Goal: Information Seeking & Learning: Learn about a topic

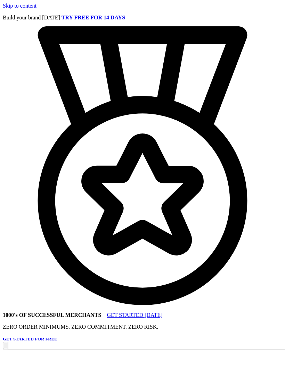
scroll to position [37, 0]
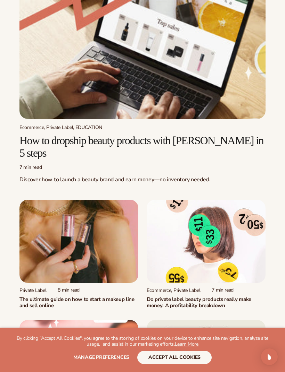
scroll to position [82, 0]
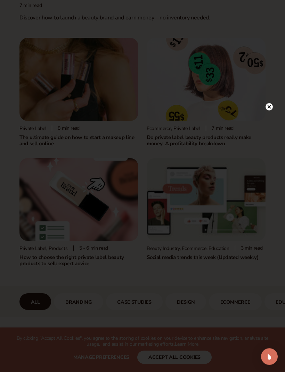
click at [269, 109] on icon at bounding box center [268, 106] width 3 height 3
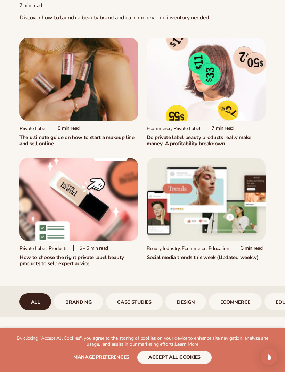
click at [206, 179] on img at bounding box center [205, 199] width 119 height 83
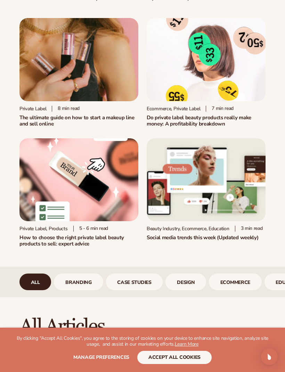
scroll to position [301, 0]
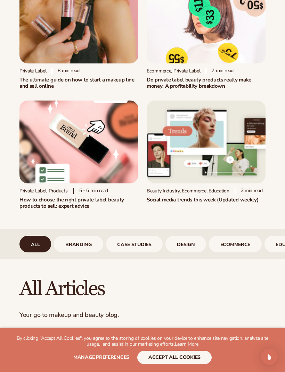
click at [97, 77] on h1 "The ultimate guide on how to start a makeup line and sell online" at bounding box center [78, 83] width 119 height 13
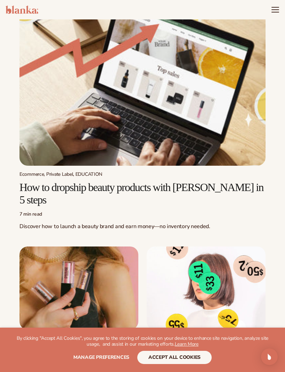
scroll to position [31, 0]
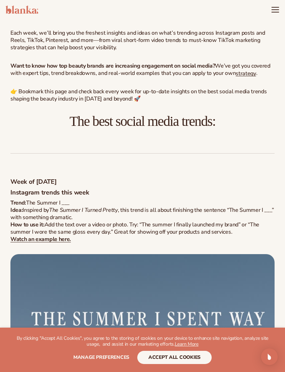
scroll to position [517, 0]
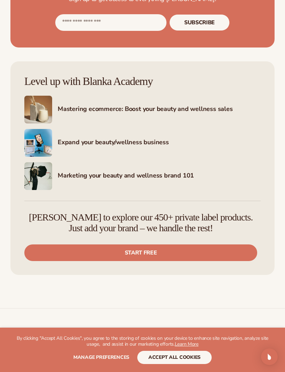
scroll to position [33, 0]
click at [171, 180] on h4 "Marketing your beauty and wellness brand 101" at bounding box center [135, 176] width 155 height 9
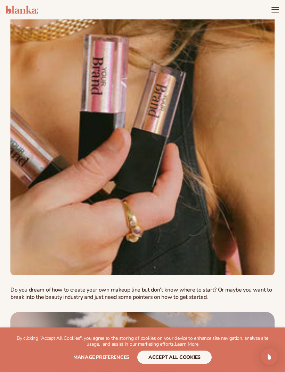
scroll to position [31, 0]
